Goal: Book appointment/travel/reservation

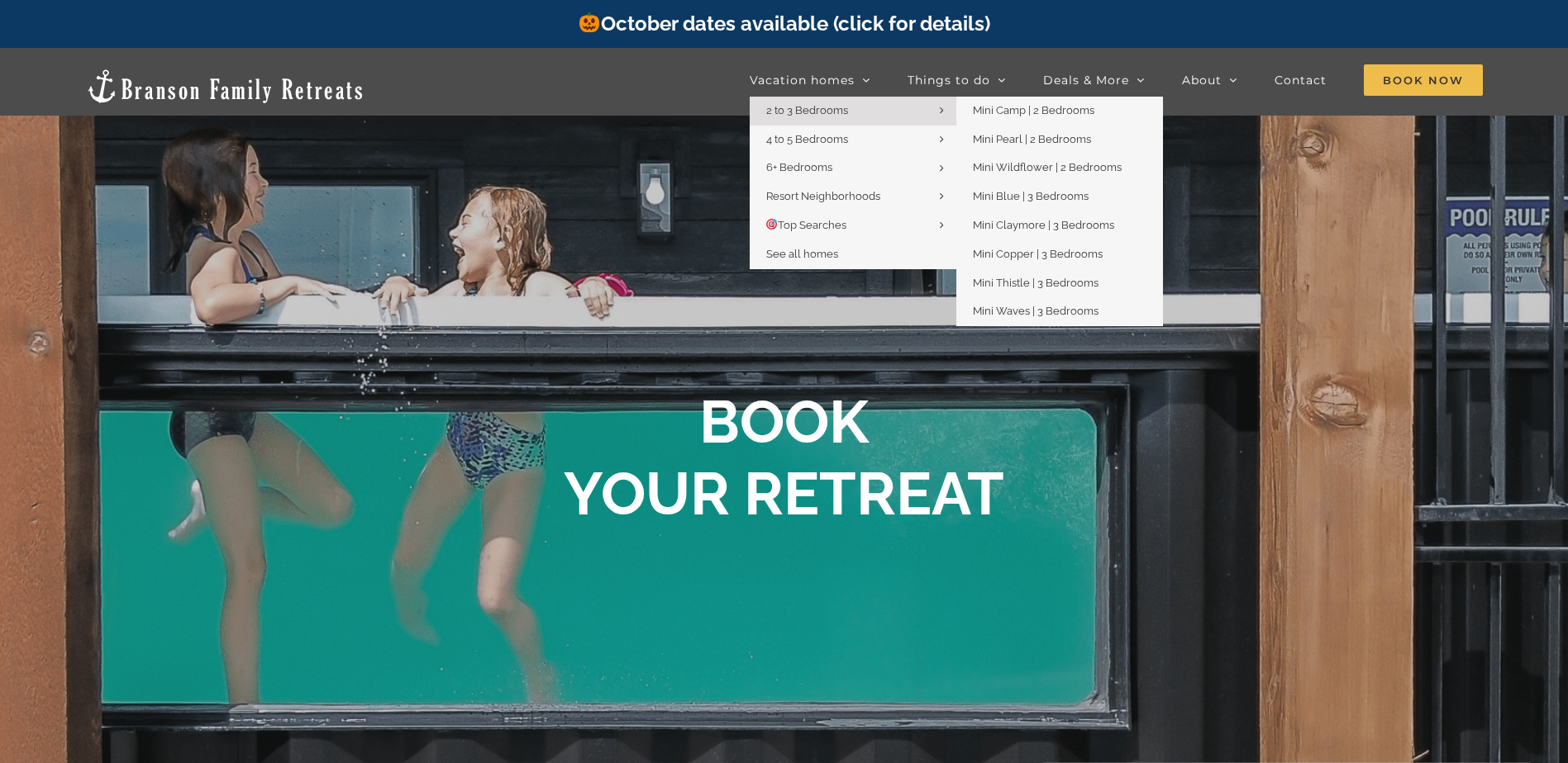
click at [853, 110] on link "2 to 3 Bedrooms" at bounding box center [853, 111] width 207 height 29
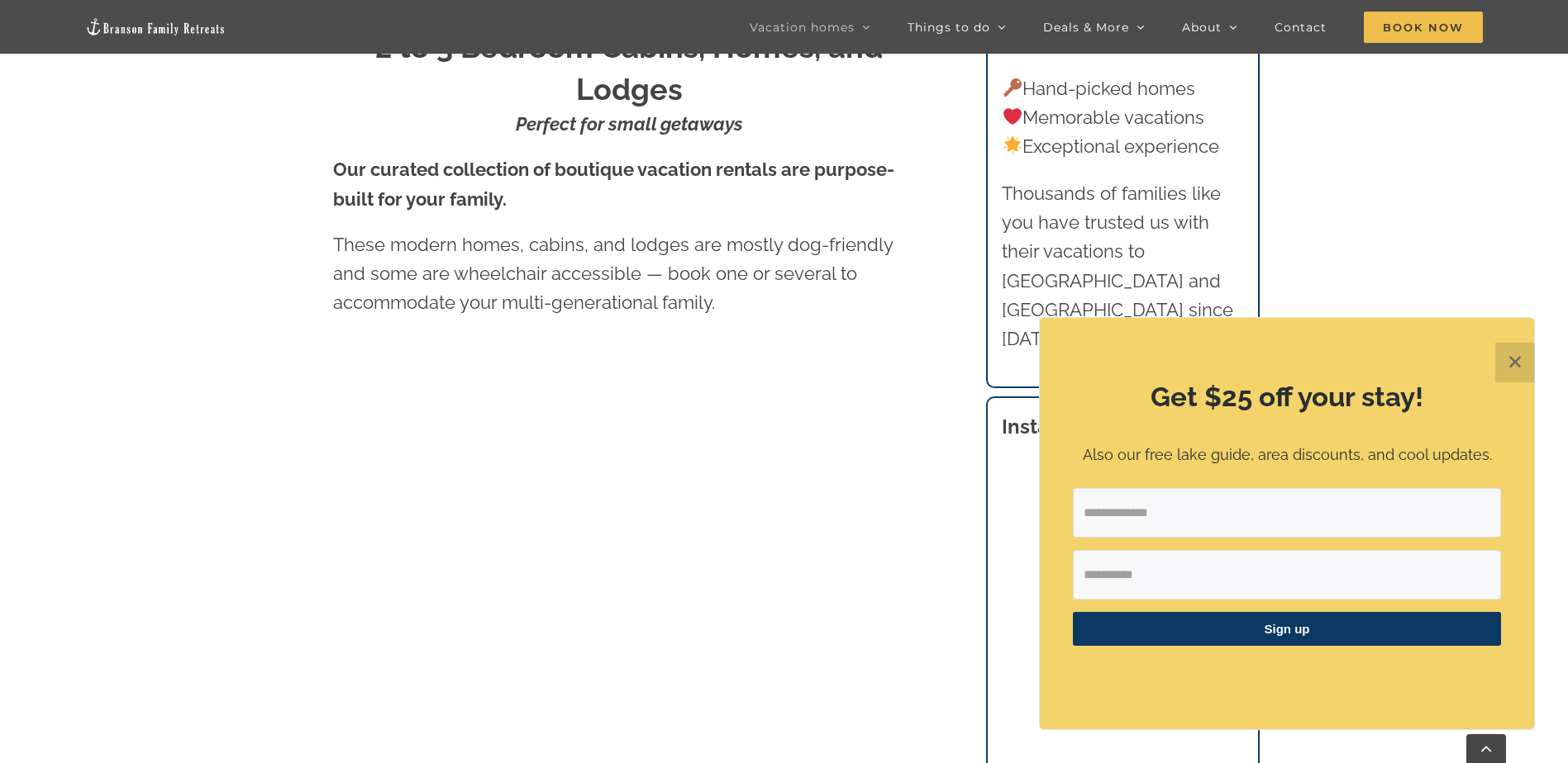
scroll to position [1053, 0]
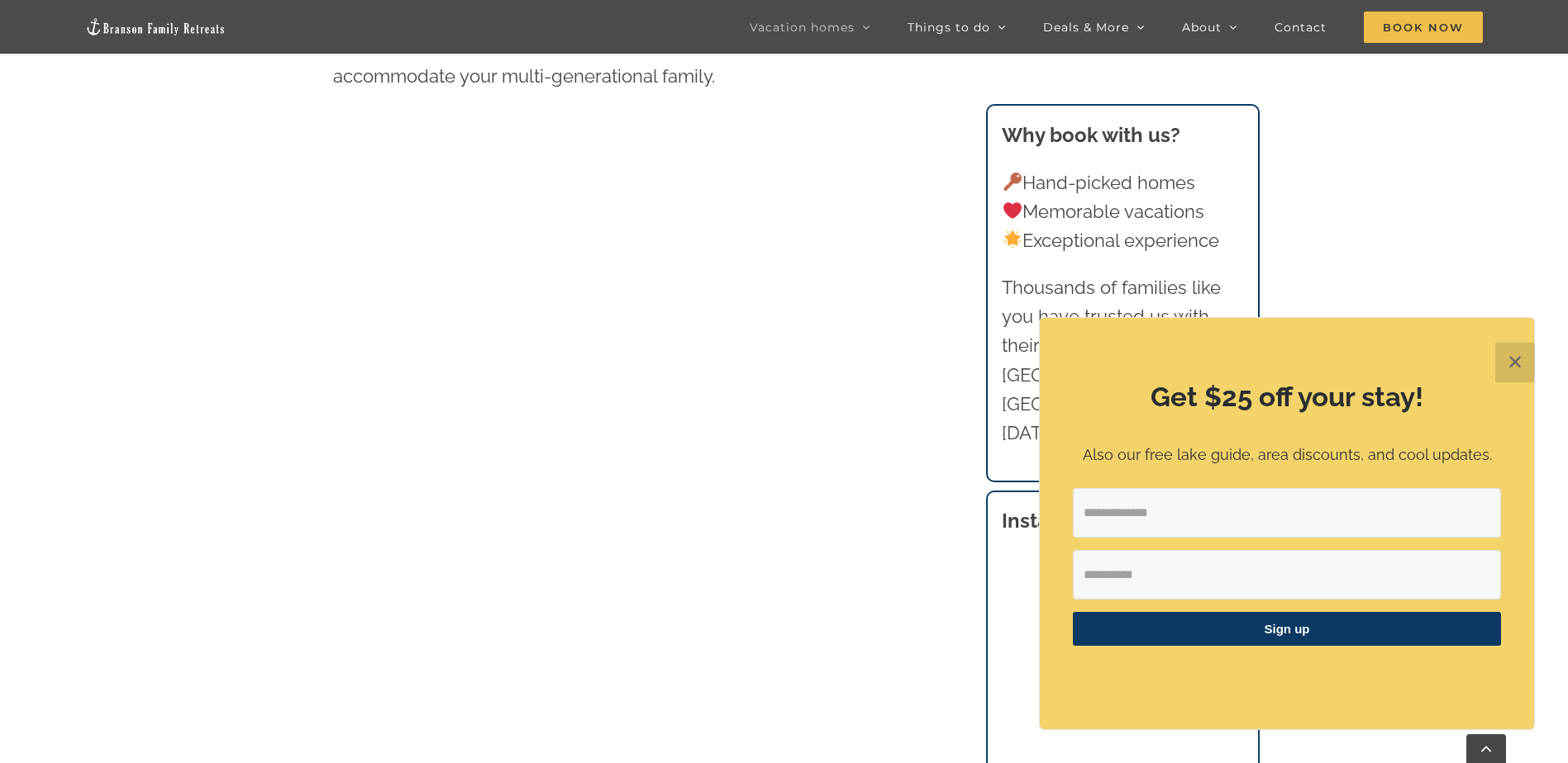
click at [1513, 367] on button "✕" at bounding box center [1515, 362] width 39 height 39
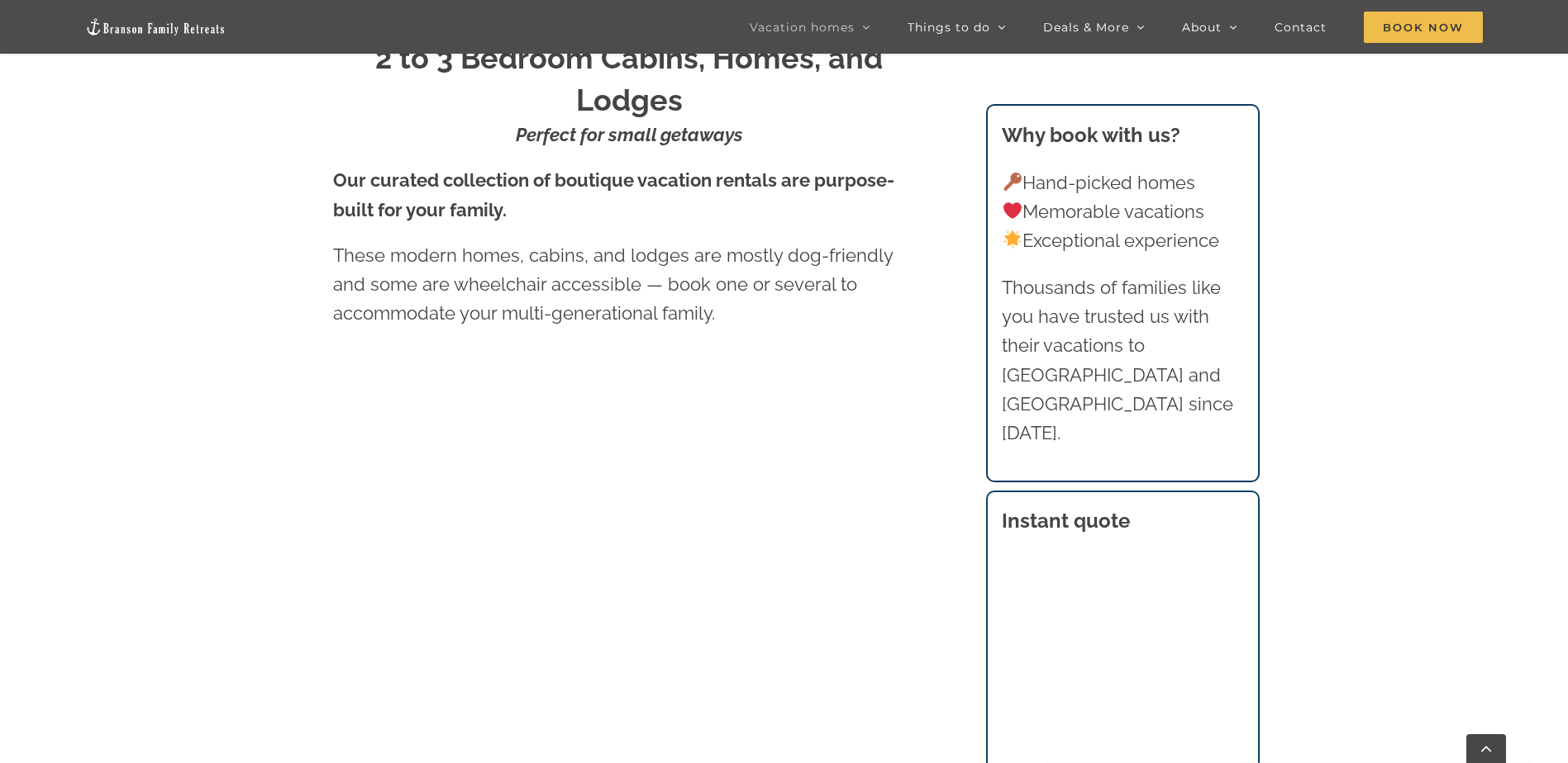
scroll to position [722, 0]
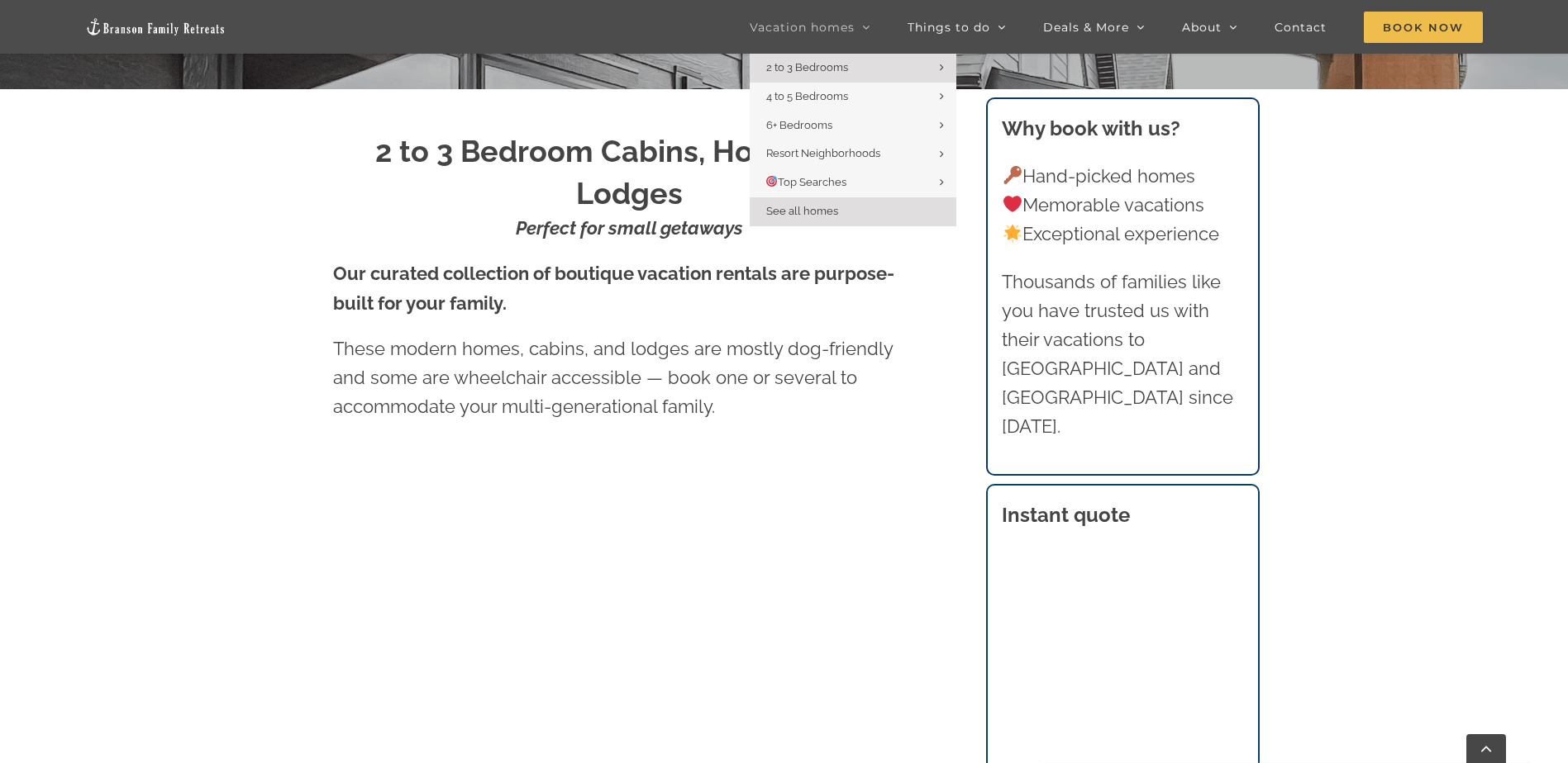
click at [823, 215] on span "See all homes" at bounding box center [802, 211] width 72 height 13
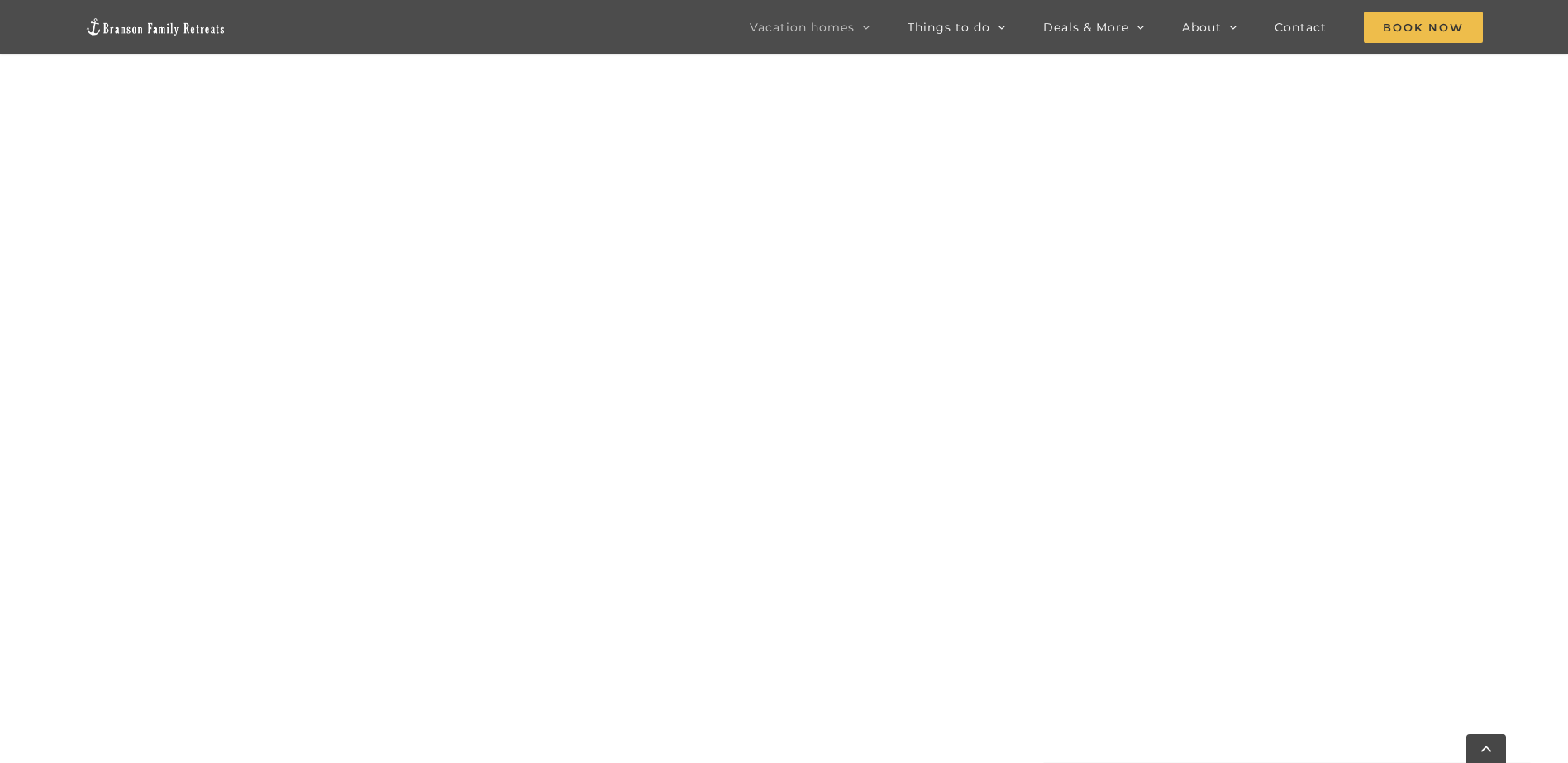
scroll to position [1183, 0]
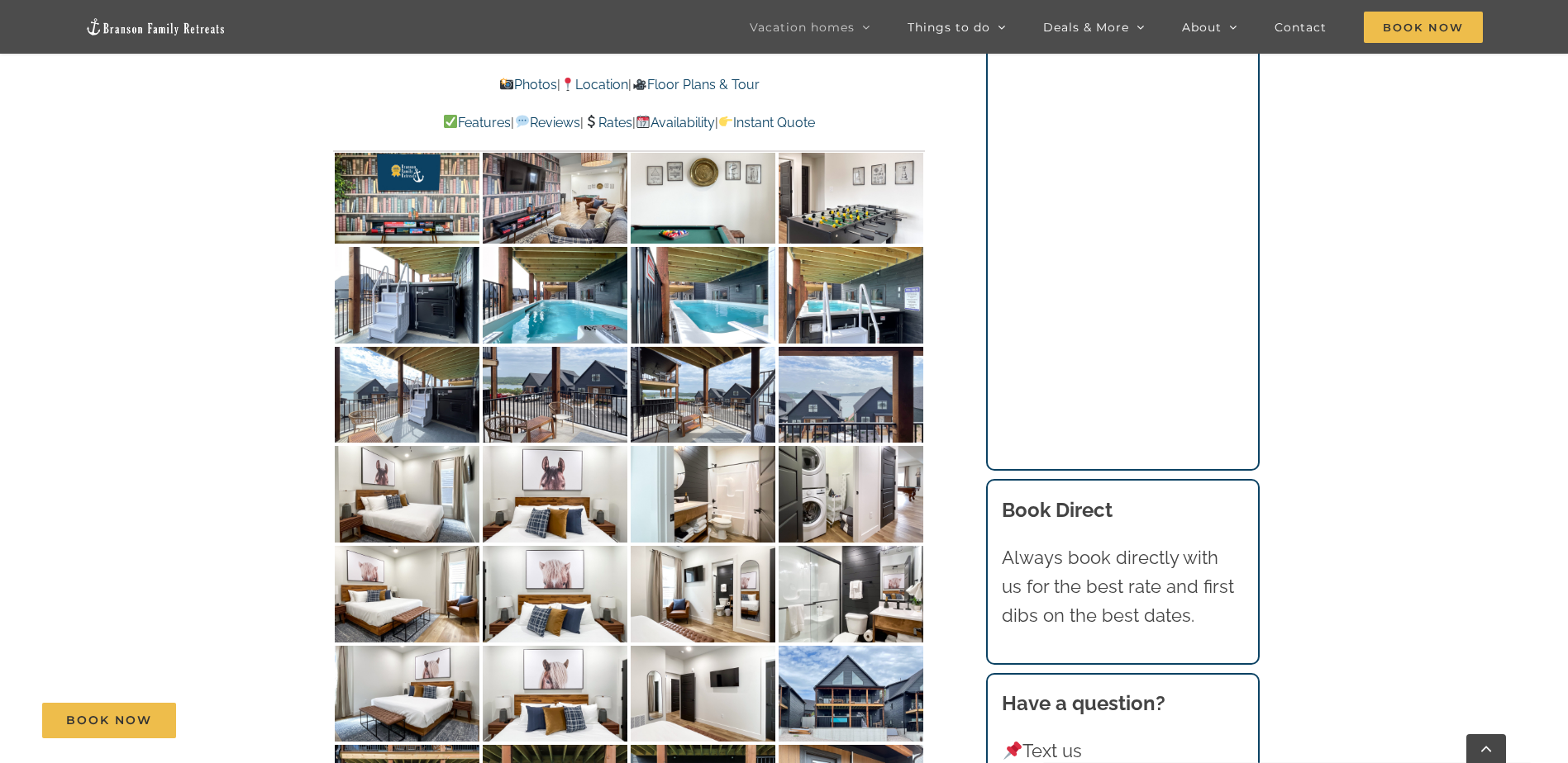
scroll to position [8014, 0]
